Goal: Task Accomplishment & Management: Use online tool/utility

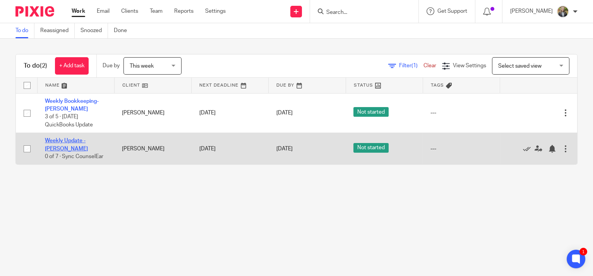
drag, startPoint x: 0, startPoint y: 0, endPoint x: 72, endPoint y: 142, distance: 159.1
click at [72, 142] on link "Weekly Update - [PERSON_NAME]" at bounding box center [66, 144] width 43 height 13
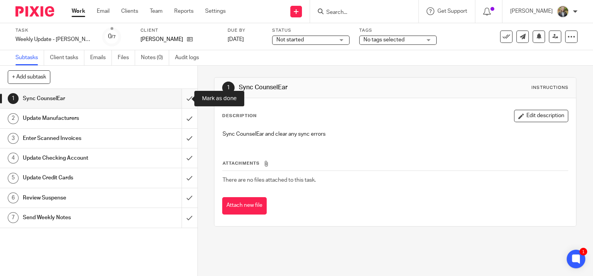
click at [180, 96] on input "submit" at bounding box center [98, 98] width 197 height 19
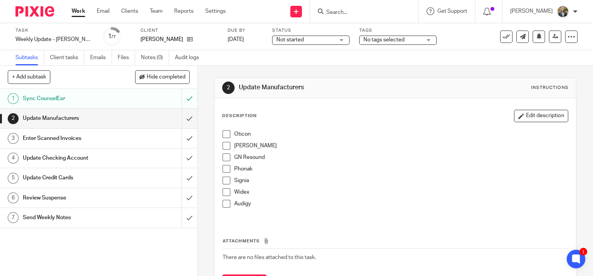
click at [223, 132] on span at bounding box center [227, 134] width 8 height 8
click at [223, 145] on span at bounding box center [227, 146] width 8 height 8
click at [225, 158] on span at bounding box center [227, 158] width 8 height 8
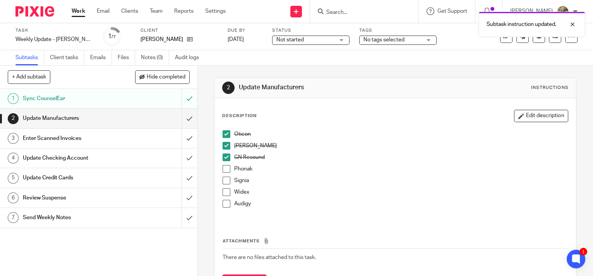
click at [224, 170] on span at bounding box center [227, 169] width 8 height 8
click at [223, 180] on span at bounding box center [227, 181] width 8 height 8
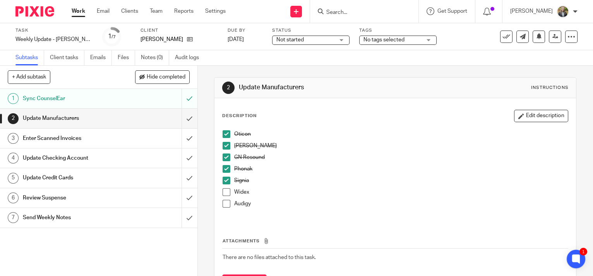
click at [226, 190] on span at bounding box center [227, 193] width 8 height 8
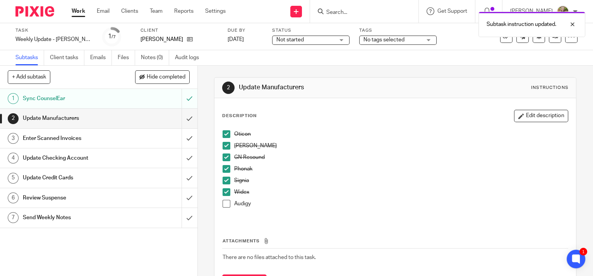
click at [225, 206] on span at bounding box center [227, 204] width 8 height 8
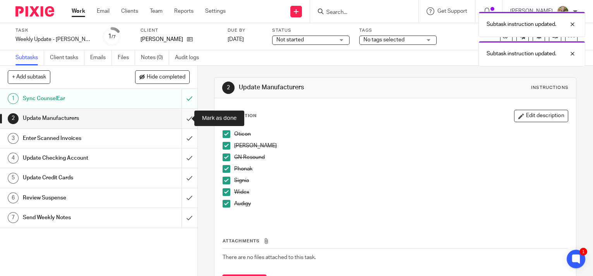
click at [183, 114] on input "submit" at bounding box center [98, 118] width 197 height 19
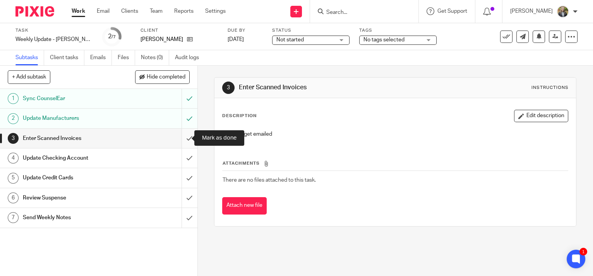
click at [180, 137] on input "submit" at bounding box center [98, 138] width 197 height 19
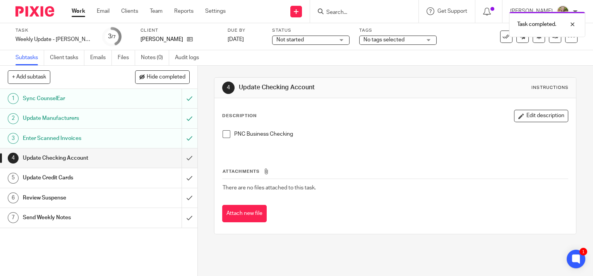
click at [223, 136] on span at bounding box center [227, 134] width 8 height 8
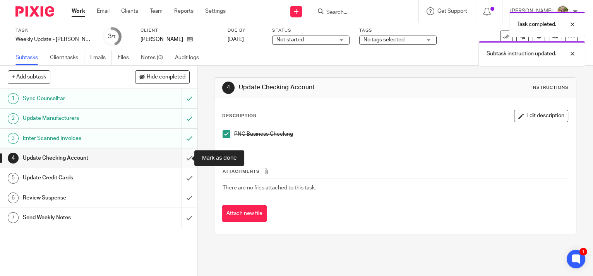
click at [181, 158] on input "submit" at bounding box center [98, 158] width 197 height 19
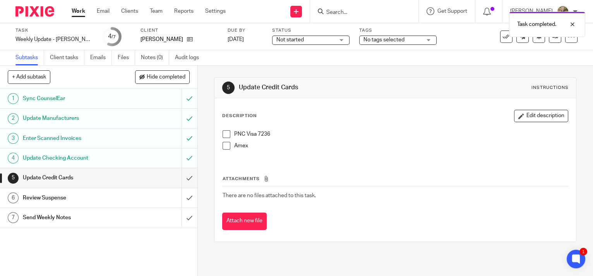
click at [225, 134] on span at bounding box center [227, 134] width 8 height 8
click at [223, 145] on span at bounding box center [227, 146] width 8 height 8
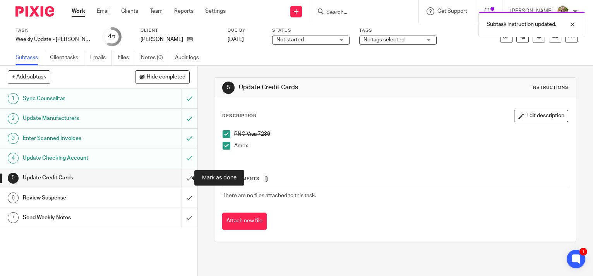
click at [179, 177] on input "submit" at bounding box center [98, 177] width 197 height 19
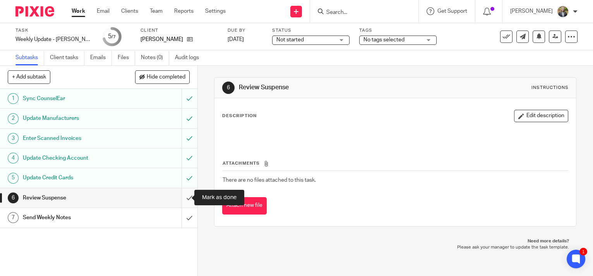
click at [183, 197] on input "submit" at bounding box center [98, 198] width 197 height 19
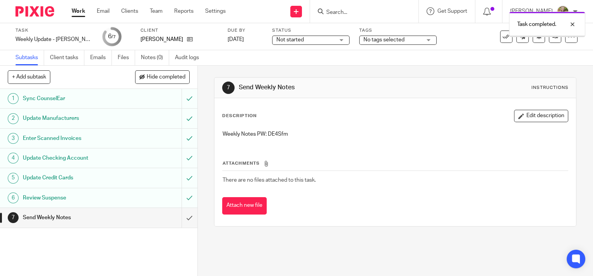
click at [275, 133] on p "Weekly Notes PW: DE4Sfm" at bounding box center [395, 134] width 345 height 8
copy p "DE4Sfm"
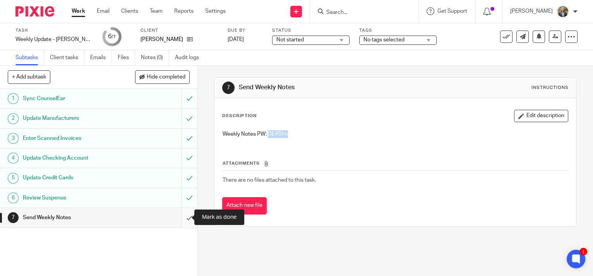
drag, startPoint x: 185, startPoint y: 217, endPoint x: 179, endPoint y: 216, distance: 6.0
click at [185, 217] on input "submit" at bounding box center [98, 217] width 197 height 19
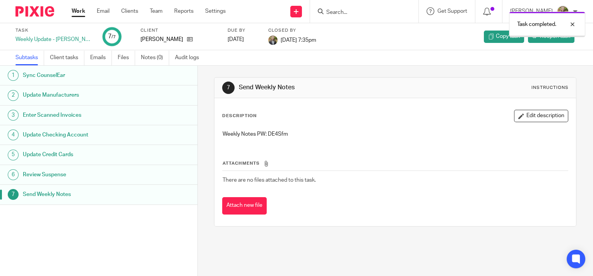
click at [82, 9] on link "Work" at bounding box center [79, 11] width 14 height 8
